Goal: Task Accomplishment & Management: Manage account settings

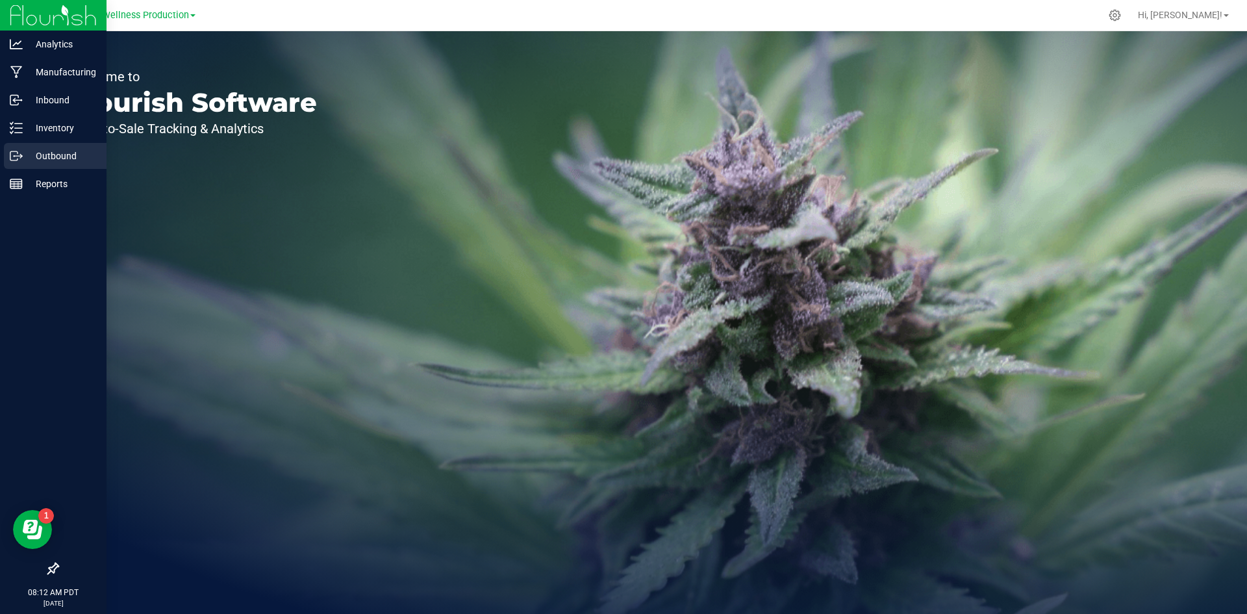
click at [77, 158] on p "Outbound" at bounding box center [62, 156] width 78 height 16
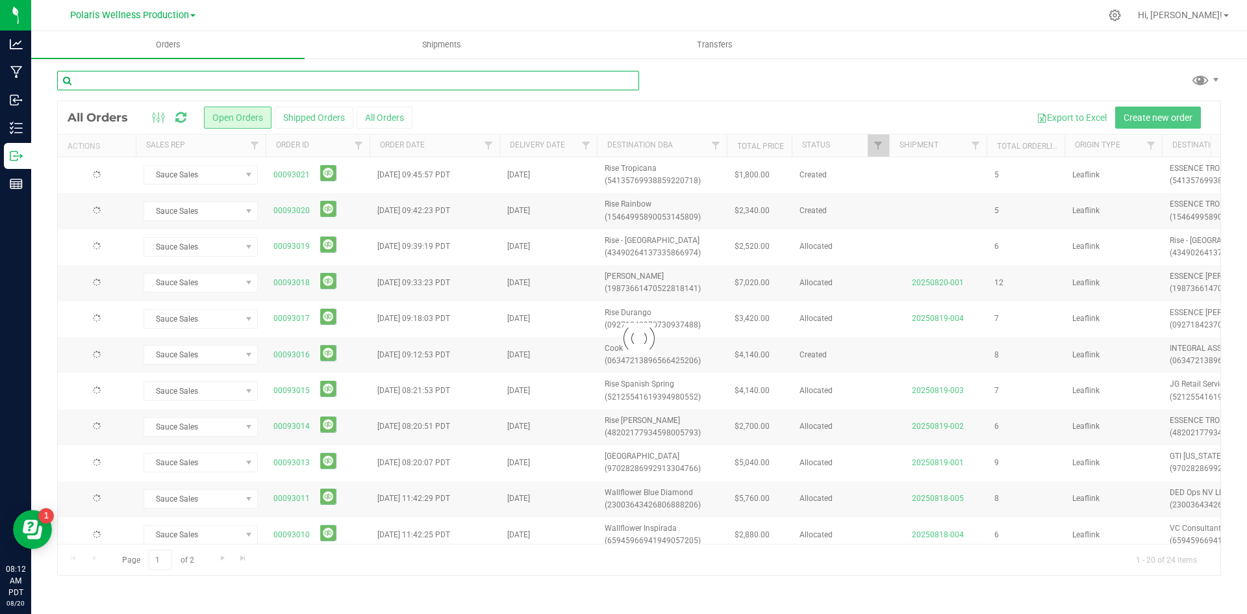
click at [209, 81] on input "text" at bounding box center [348, 80] width 582 height 19
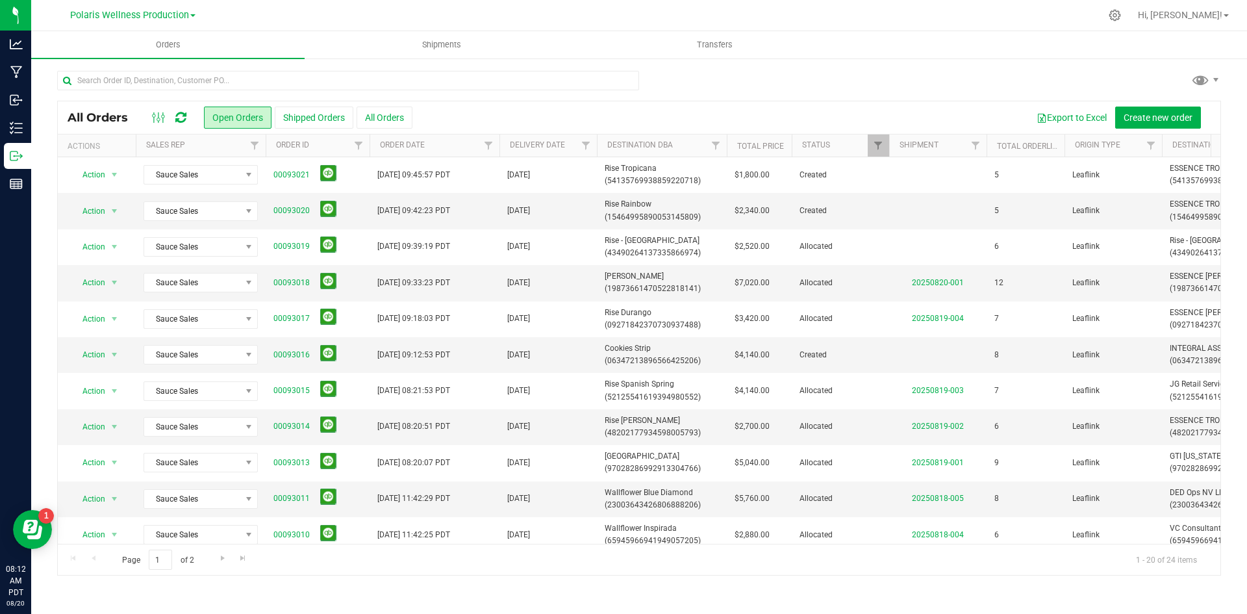
click at [171, 3] on div "Polaris Wellness Production" at bounding box center [135, 15] width 195 height 25
click at [156, 13] on span "Polaris Wellness Production" at bounding box center [129, 16] width 119 height 12
click at [120, 38] on link "Polaris Wellness Cultivation" at bounding box center [133, 46] width 190 height 18
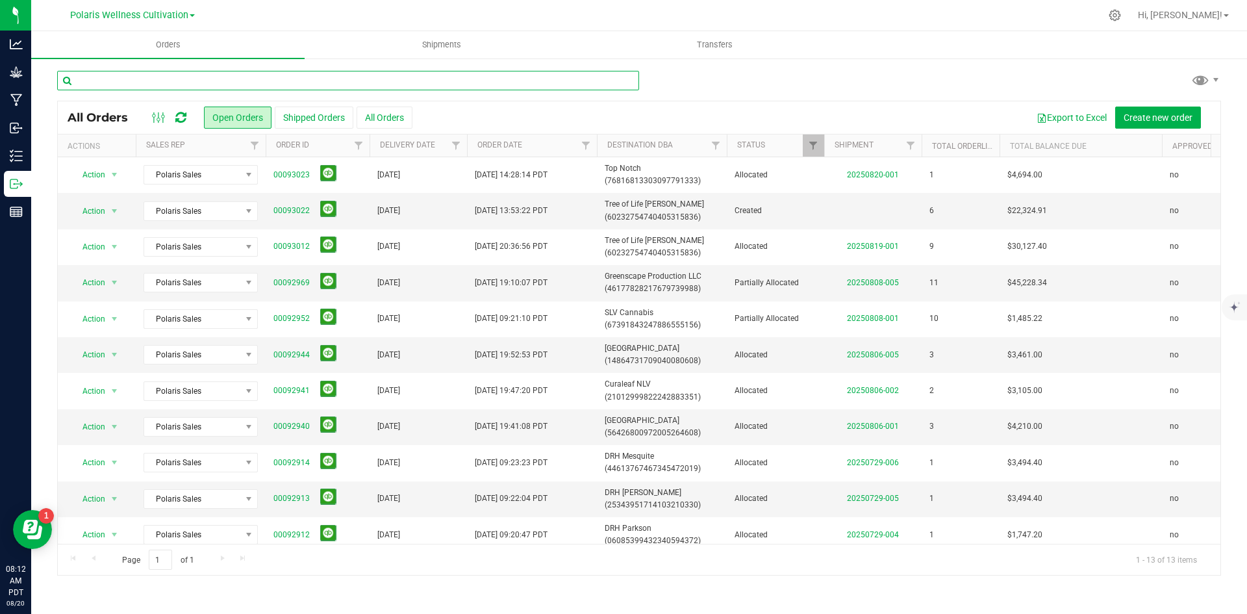
click at [128, 72] on input "text" at bounding box center [348, 80] width 582 height 19
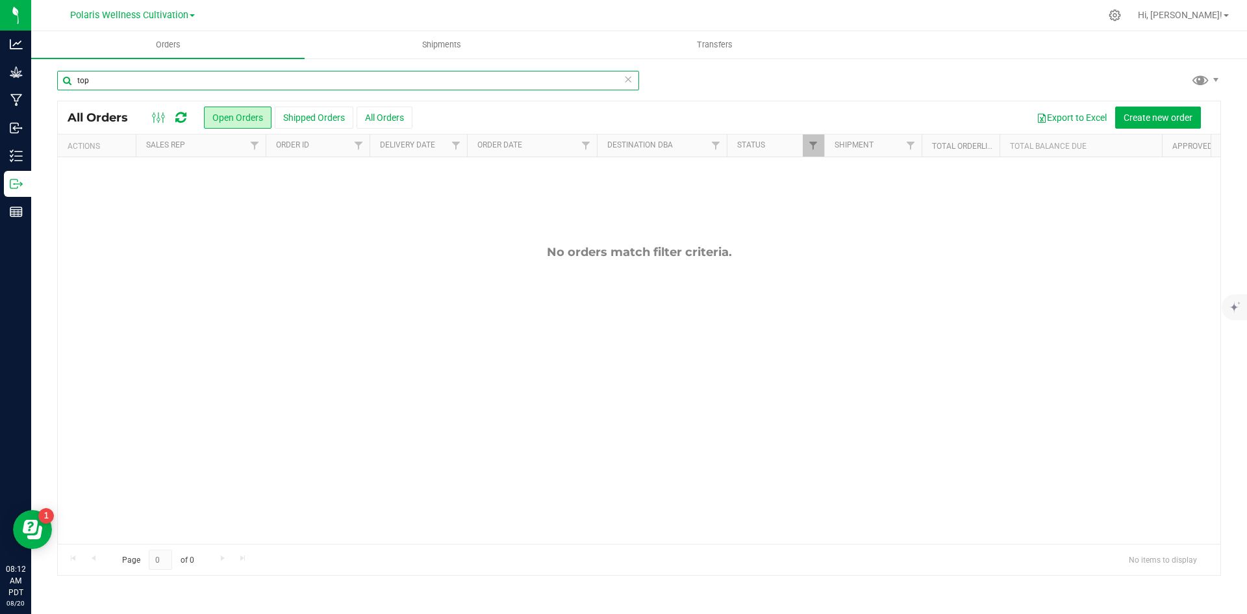
type input "top"
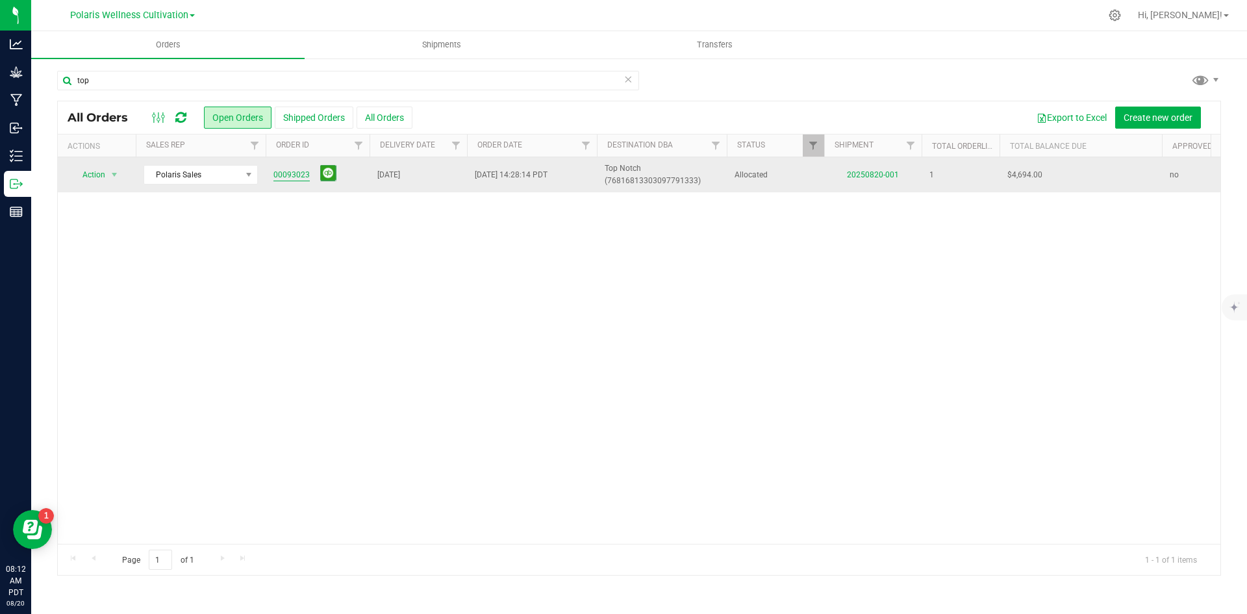
click at [284, 169] on link "00093023" at bounding box center [292, 175] width 36 height 12
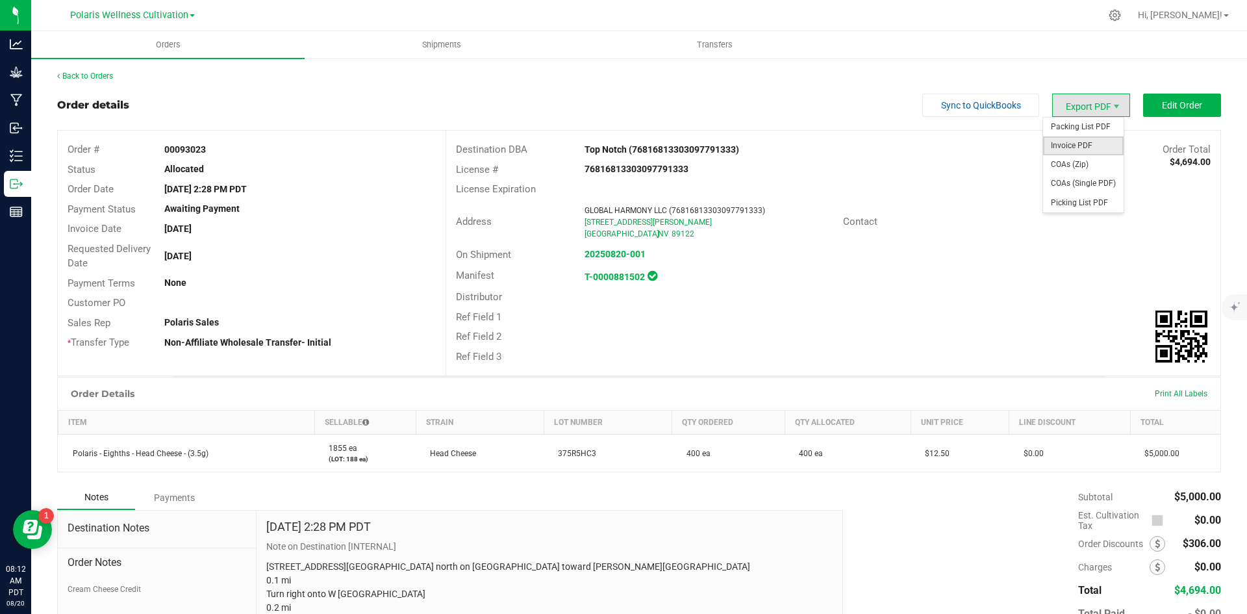
click at [1085, 151] on span "Invoice PDF" at bounding box center [1083, 145] width 81 height 19
click at [1090, 131] on span "Packing List PDF" at bounding box center [1083, 127] width 81 height 19
click at [413, 96] on div "Order details Sync to QuickBooks Export PDF Edit Order" at bounding box center [639, 105] width 1164 height 23
click at [431, 44] on span "Shipments" at bounding box center [442, 45] width 74 height 12
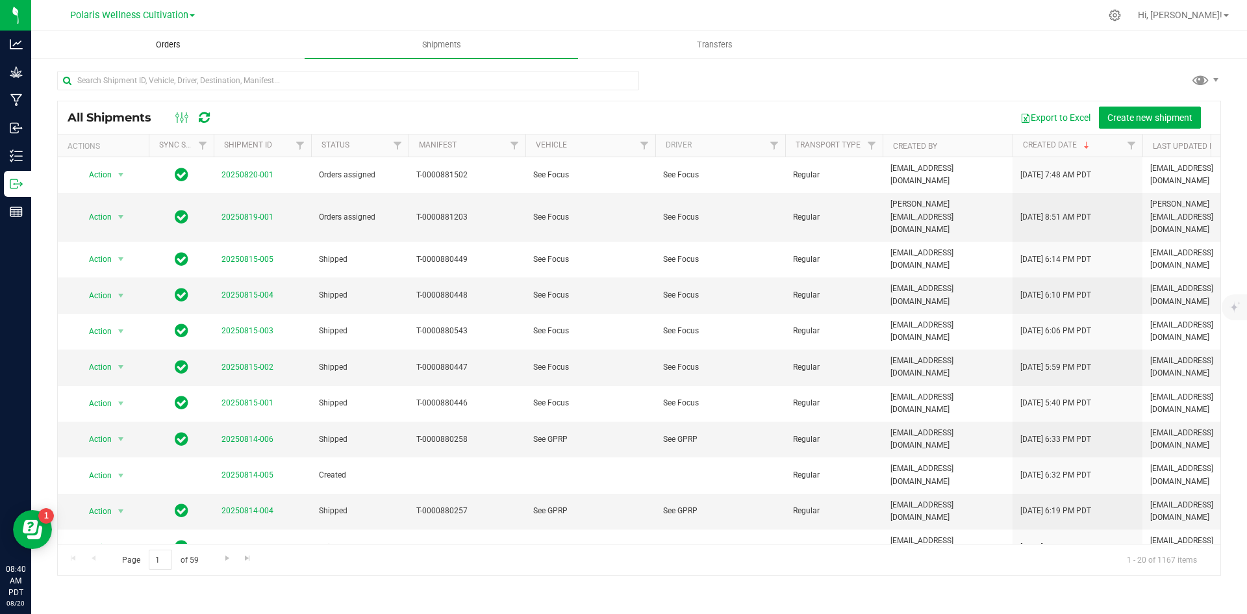
click at [175, 48] on span "Orders" at bounding box center [168, 45] width 60 height 12
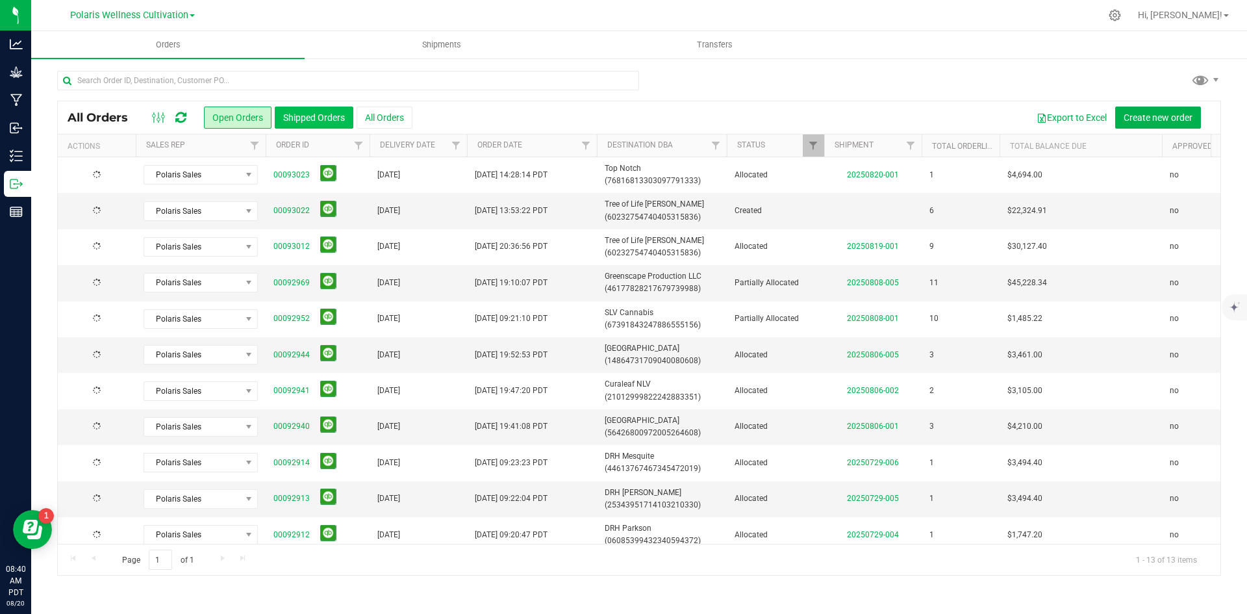
click at [326, 117] on button "Shipped Orders" at bounding box center [314, 118] width 79 height 22
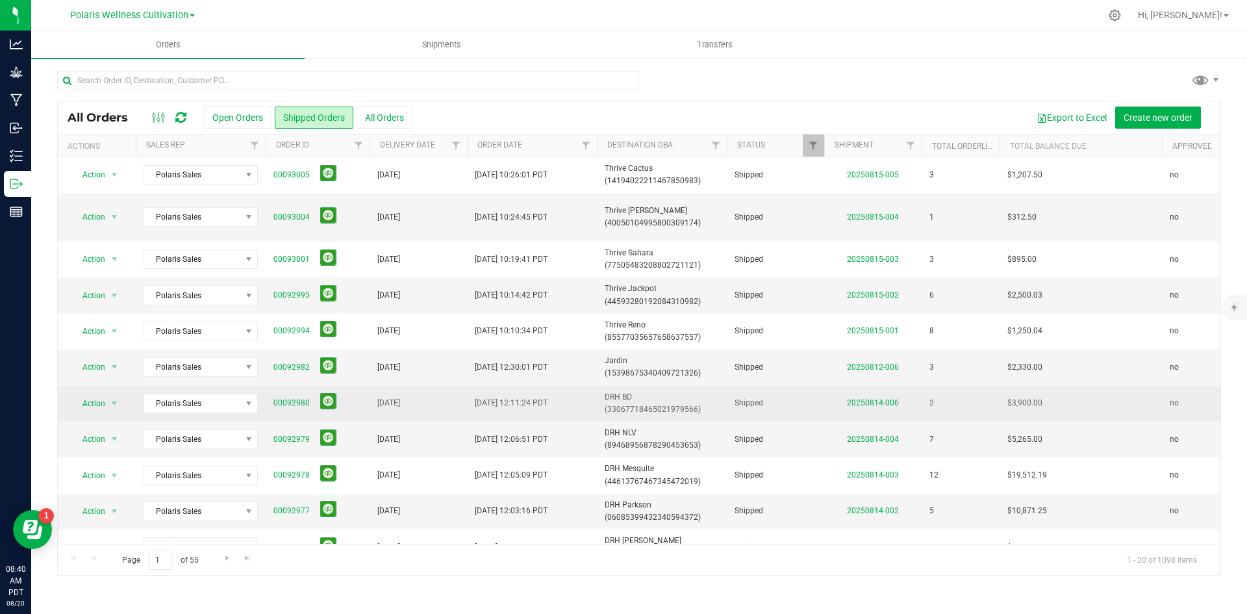
scroll to position [355, 0]
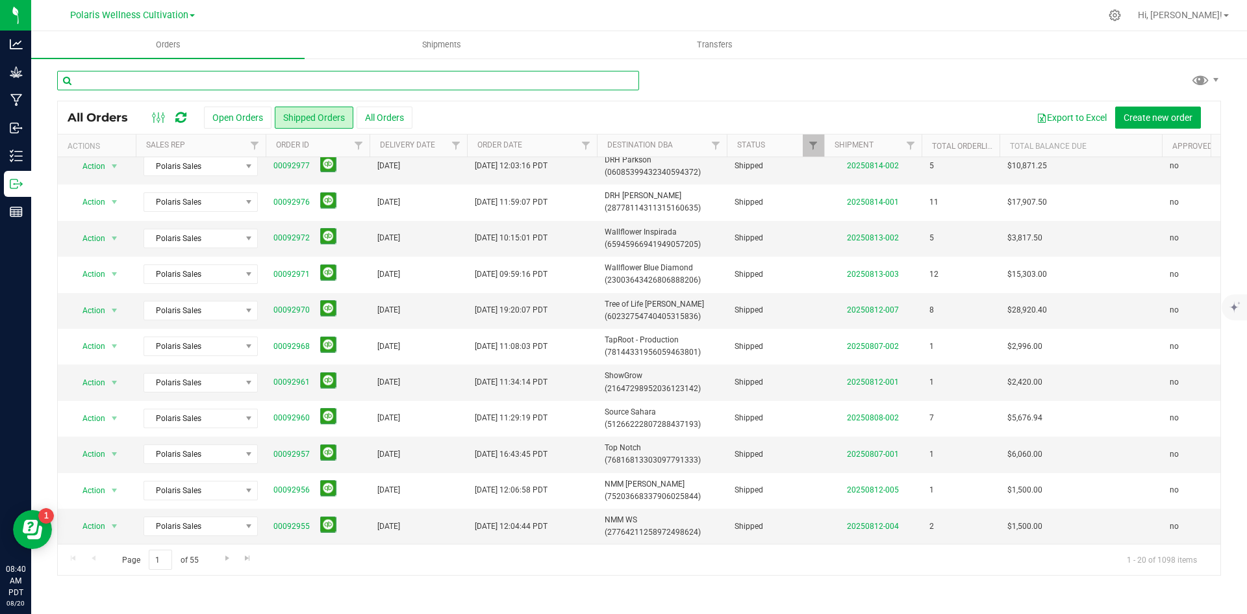
click at [153, 85] on input "text" at bounding box center [348, 80] width 582 height 19
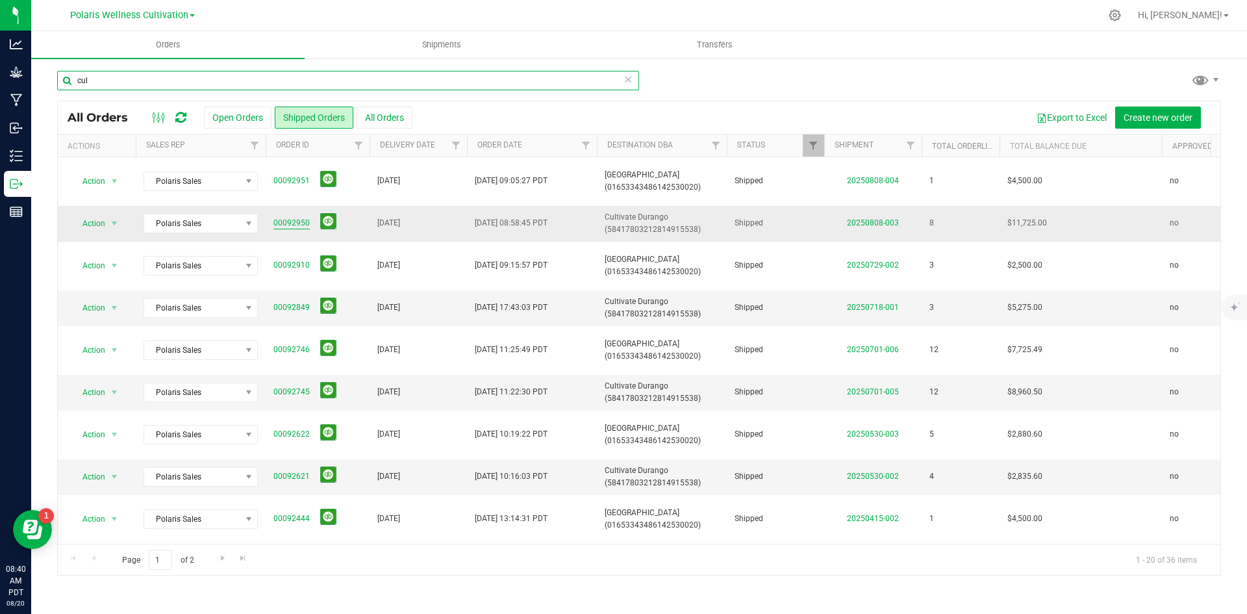
type input "cul"
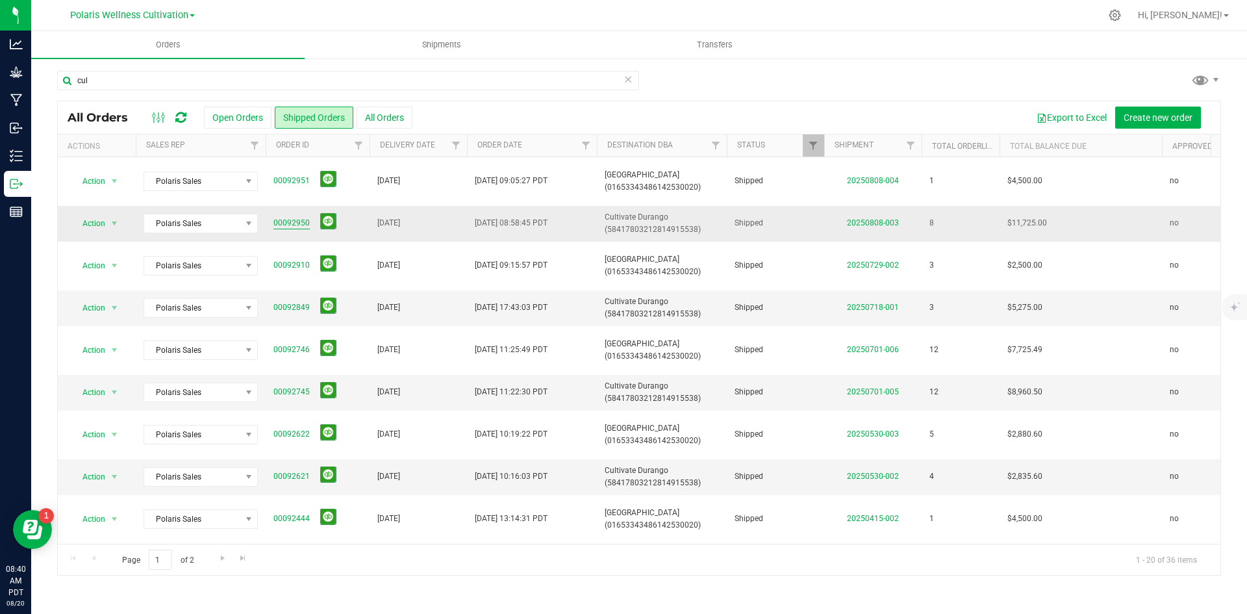
click at [297, 227] on link "00092950" at bounding box center [292, 223] width 36 height 12
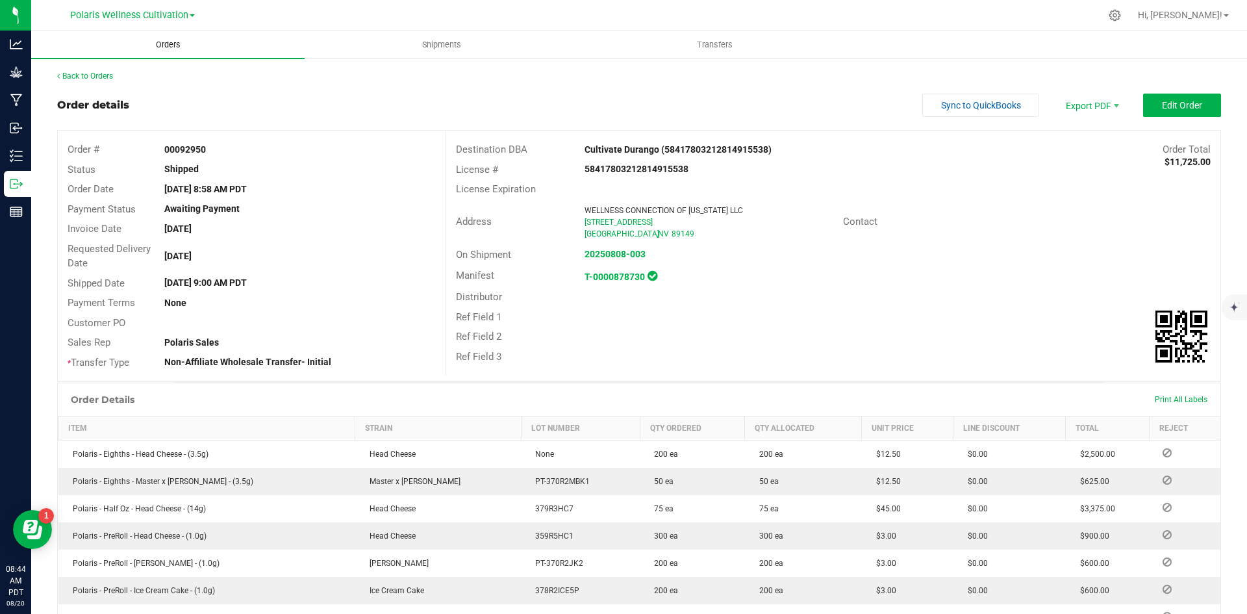
click at [173, 45] on span "Orders" at bounding box center [168, 45] width 60 height 12
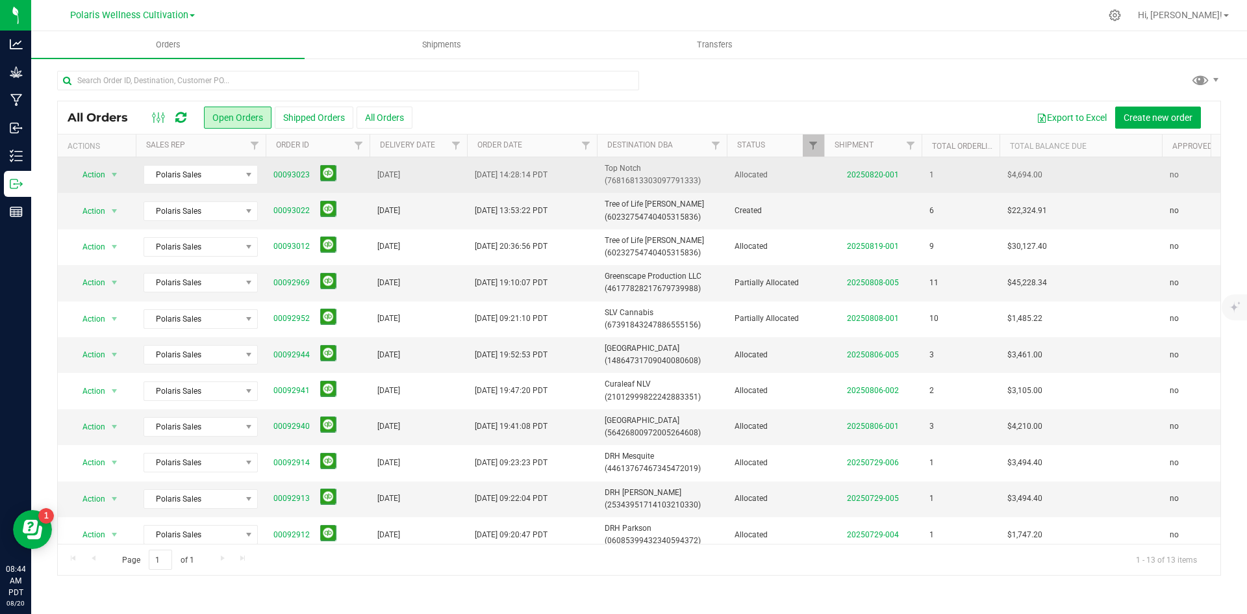
click at [309, 172] on span "00093023" at bounding box center [318, 175] width 88 height 20
click at [291, 170] on link "00093023" at bounding box center [292, 175] width 36 height 12
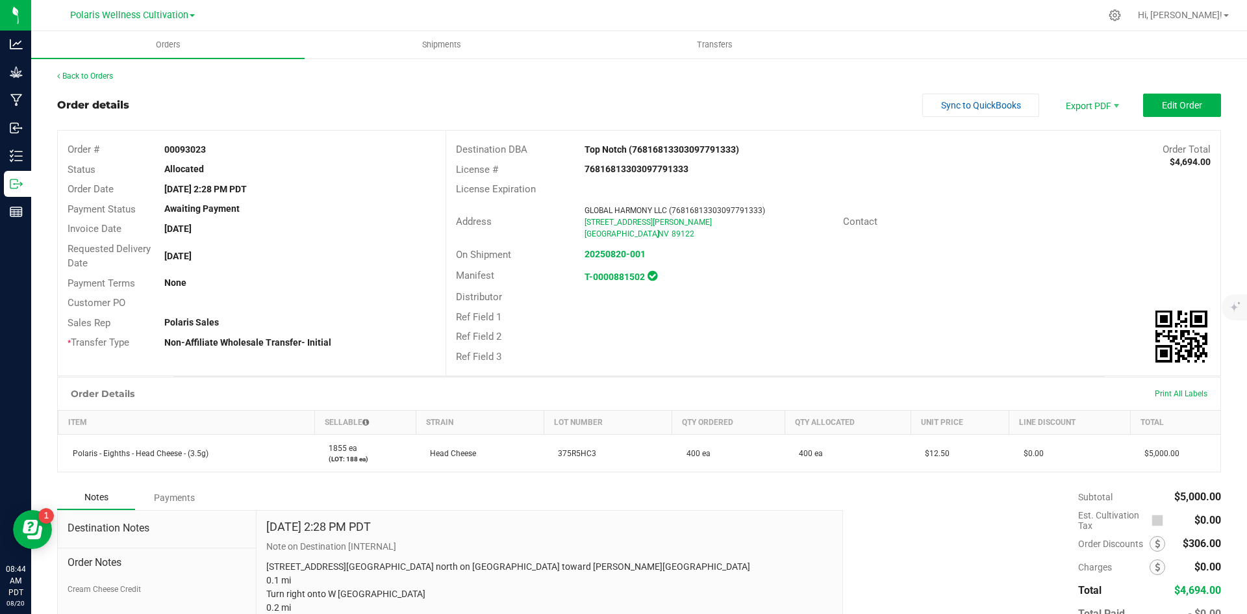
drag, startPoint x: 216, startPoint y: 152, endPoint x: 159, endPoint y: 149, distance: 57.3
click at [159, 149] on div "00093023" at bounding box center [300, 150] width 290 height 14
copy strong "00093023"
